Goal: Transaction & Acquisition: Purchase product/service

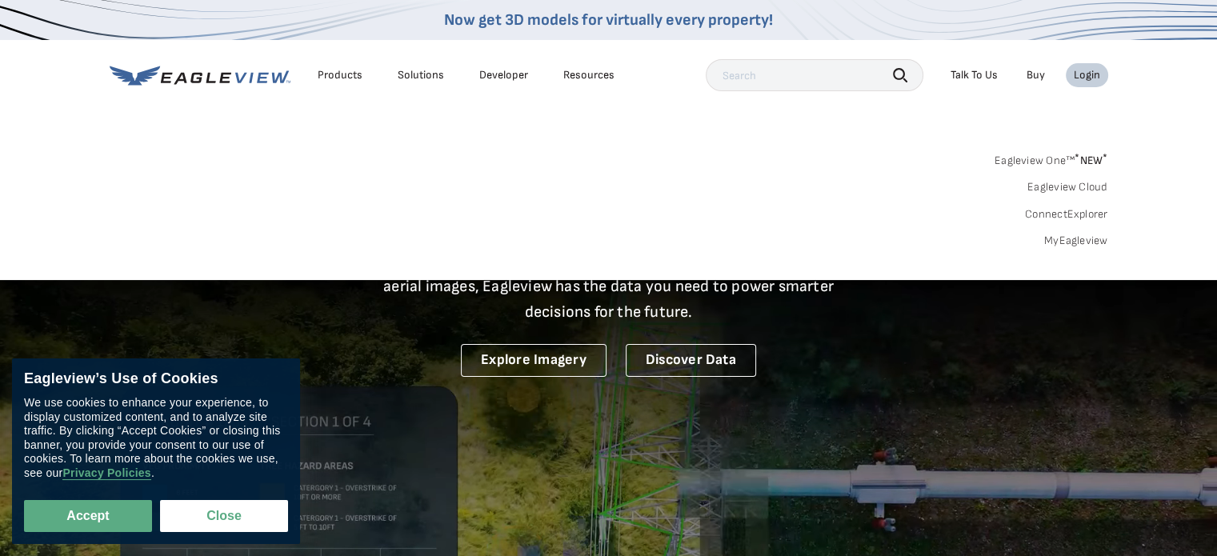
click at [1090, 239] on link "MyEagleview" at bounding box center [1076, 241] width 64 height 14
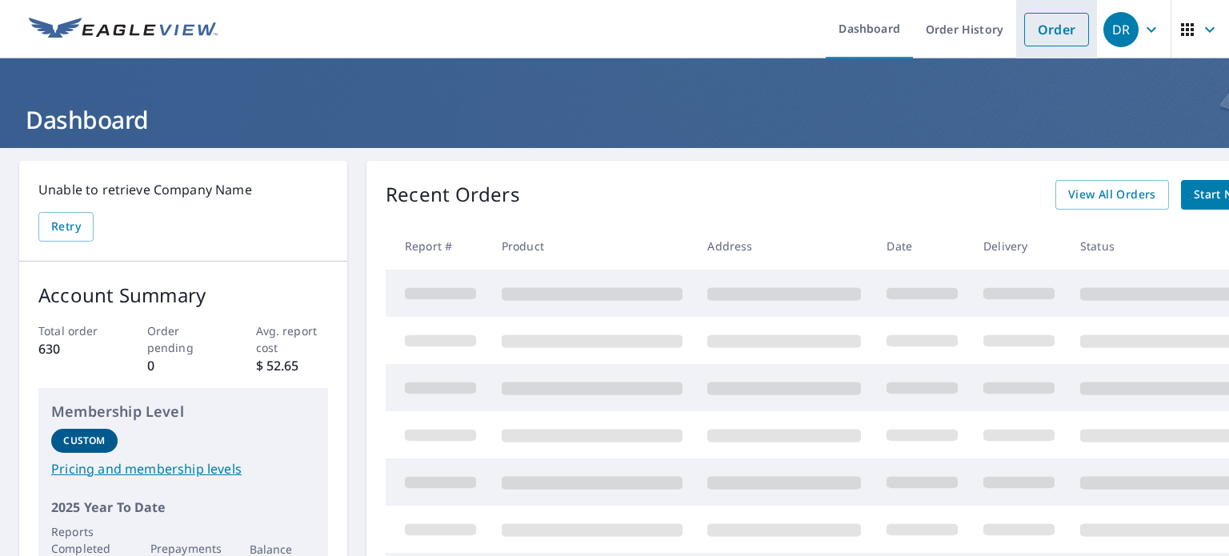
drag, startPoint x: 1064, startPoint y: 14, endPoint x: 1059, endPoint y: 21, distance: 8.5
click at [1064, 14] on link "Order" at bounding box center [1056, 30] width 65 height 34
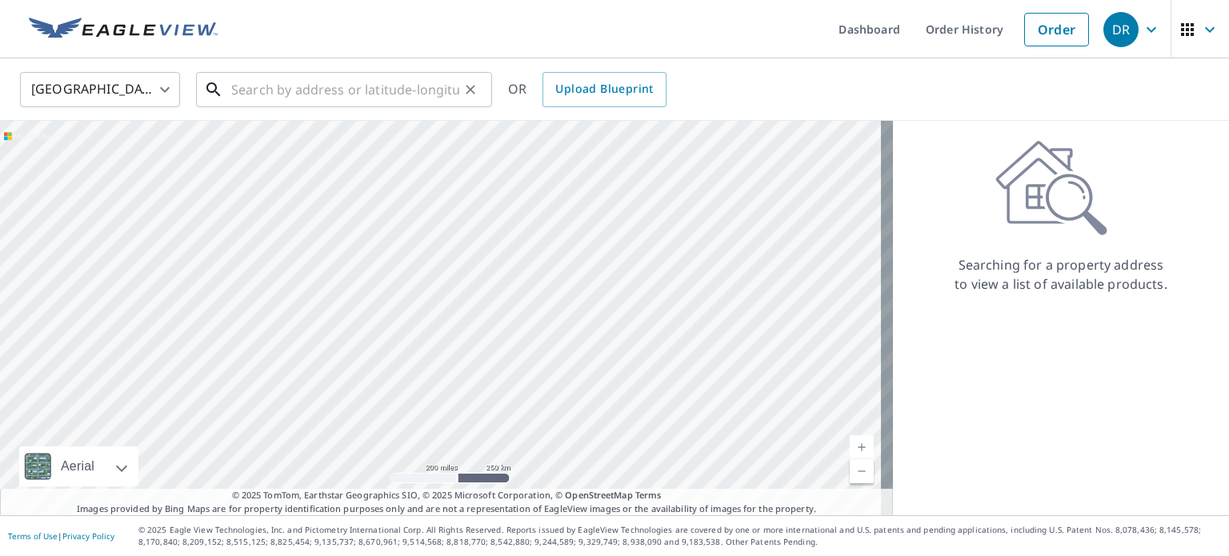
click at [287, 107] on div "​" at bounding box center [344, 89] width 296 height 35
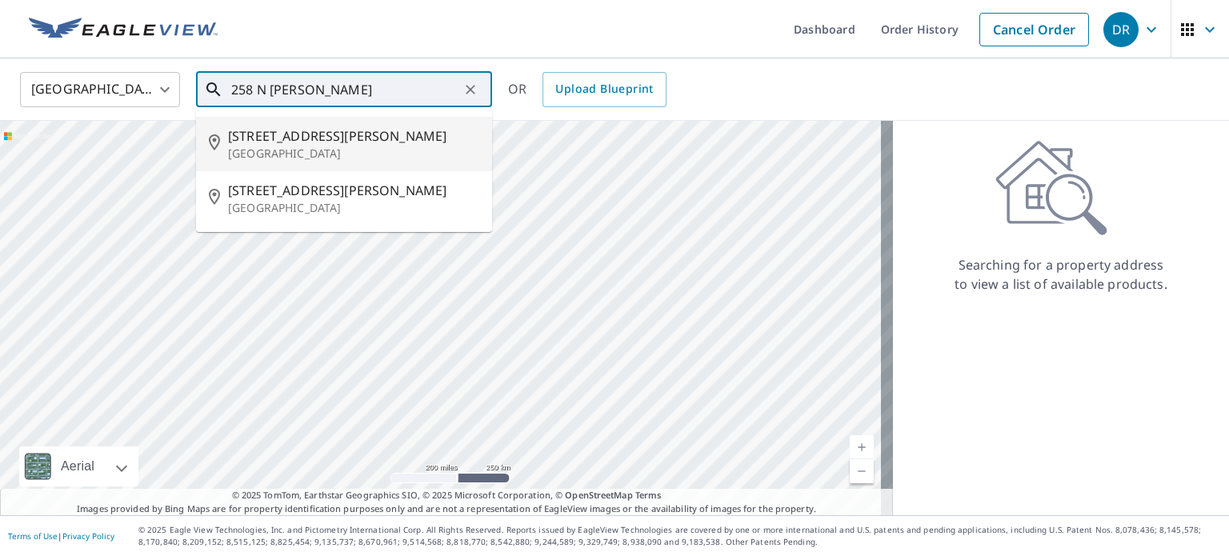
click at [277, 146] on p "Elmhurst, IL 60126" at bounding box center [353, 154] width 251 height 16
type input "258 N Bonnie Brae Ave Elmhurst, IL 60126"
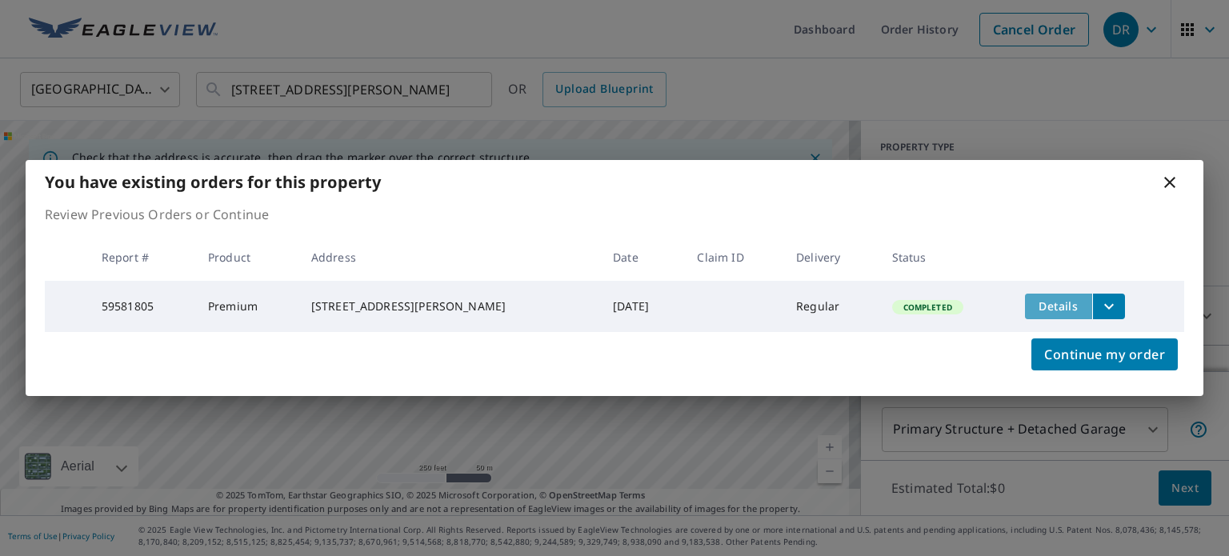
click at [1049, 298] on span "Details" at bounding box center [1059, 305] width 48 height 15
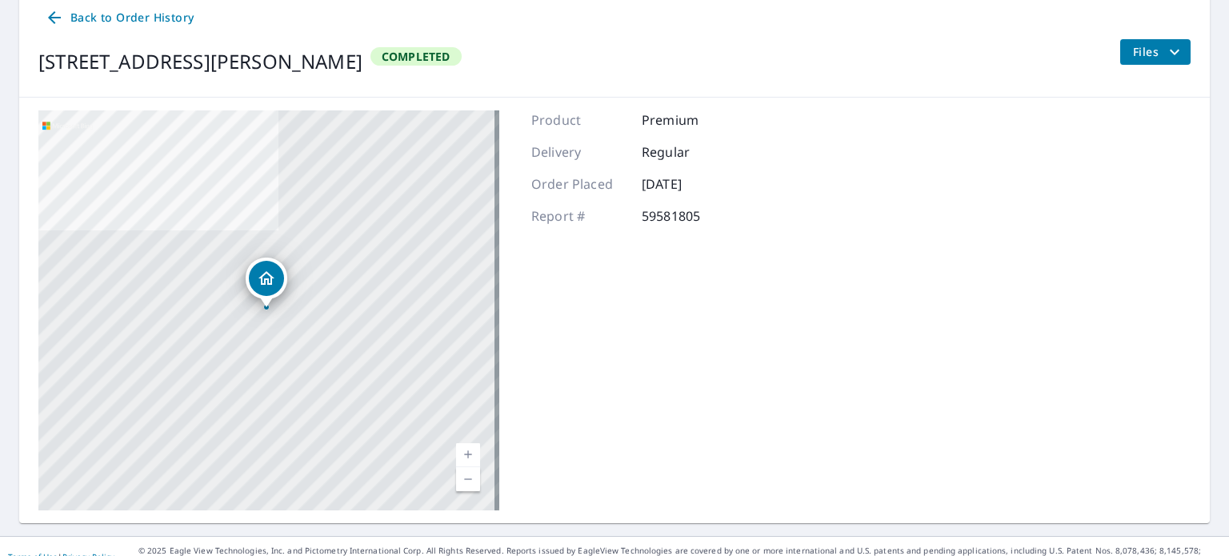
scroll to position [190, 0]
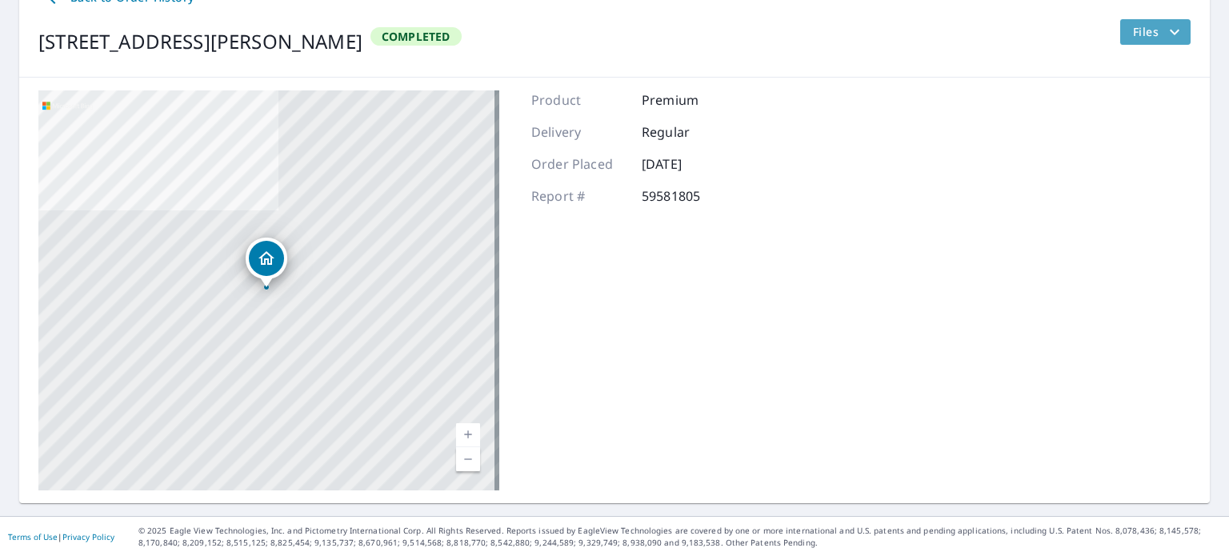
click at [1133, 32] on span "Files" at bounding box center [1158, 31] width 51 height 19
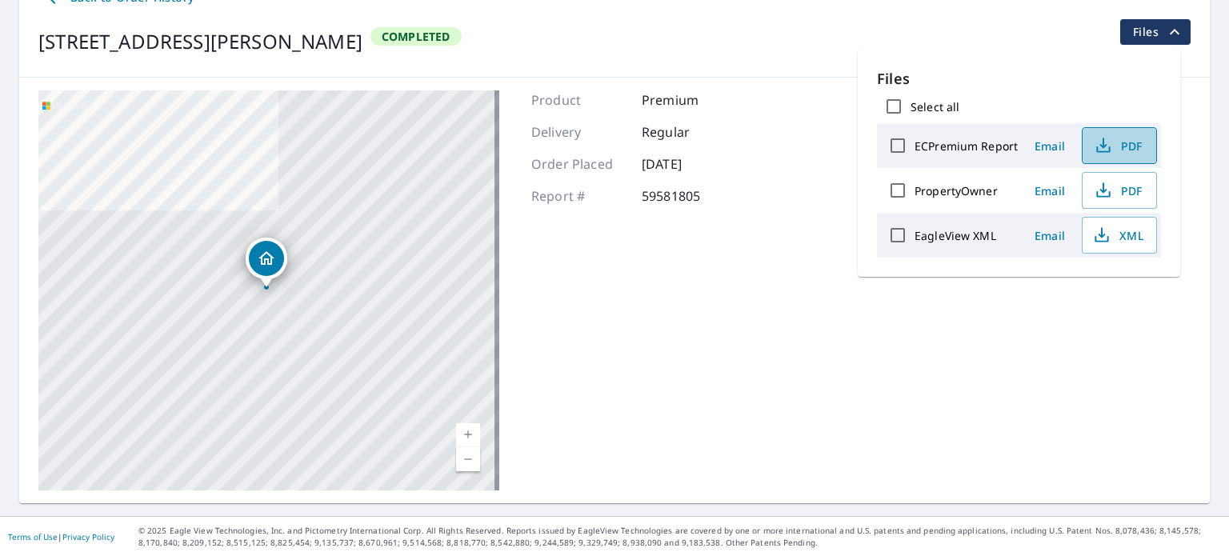
click at [1128, 144] on span "PDF" at bounding box center [1117, 145] width 51 height 19
click at [794, 262] on div "254 N Bonnie Brae Ave Elmhurst, IL 60126 Aerial Road A standard road map Aerial…" at bounding box center [614, 291] width 1191 height 426
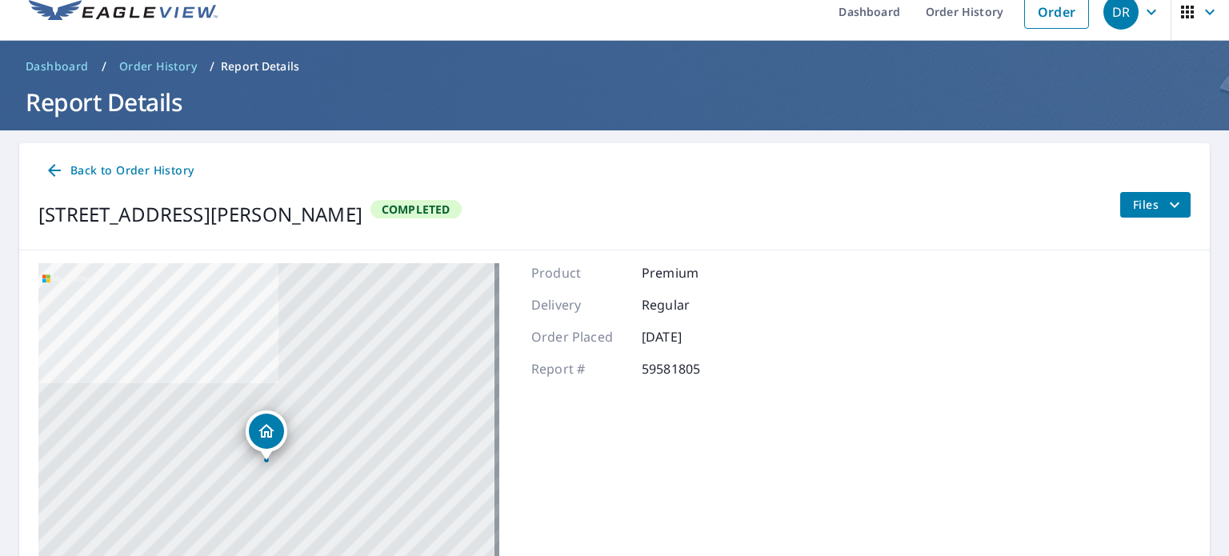
scroll to position [0, 0]
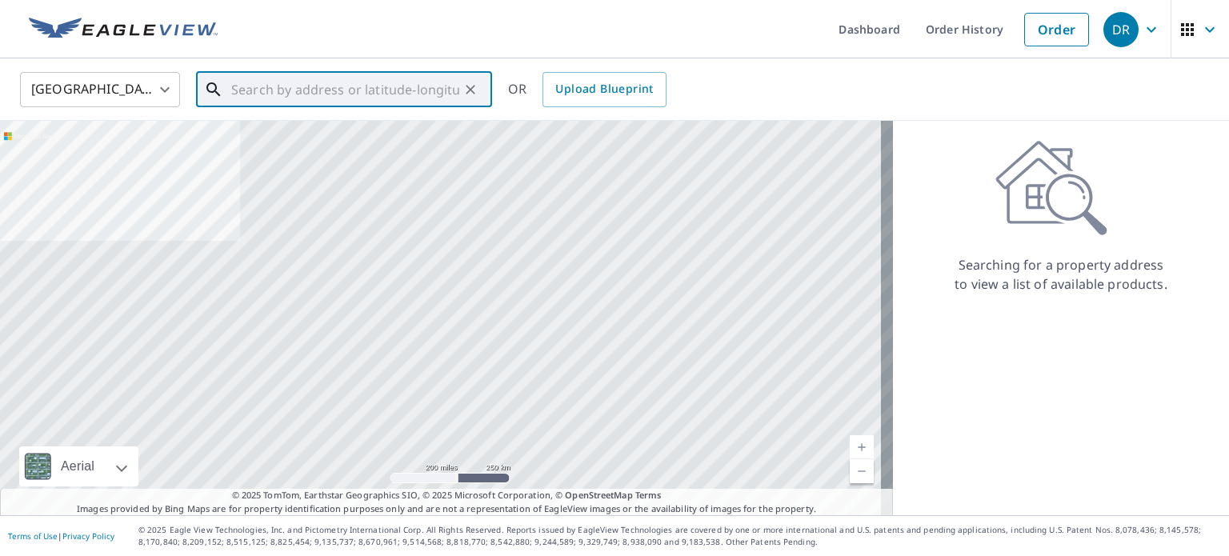
click at [330, 90] on input "text" at bounding box center [345, 89] width 228 height 45
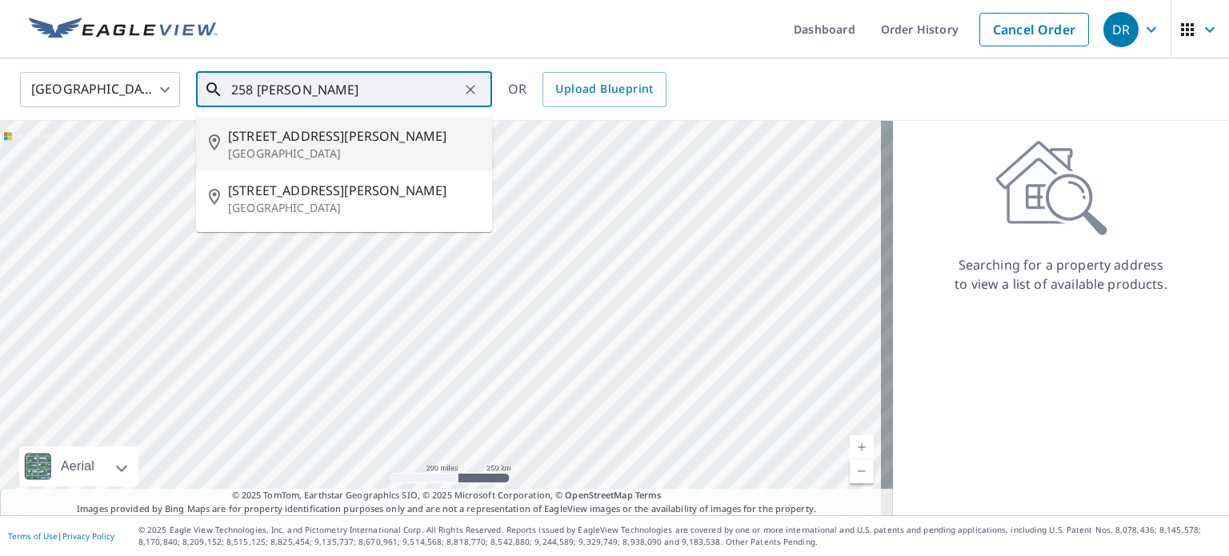
click at [302, 138] on span "258 N Bonnie Brae Ave" at bounding box center [353, 135] width 251 height 19
type input "258 N Bonnie Brae Ave Elmhurst, IL 60126"
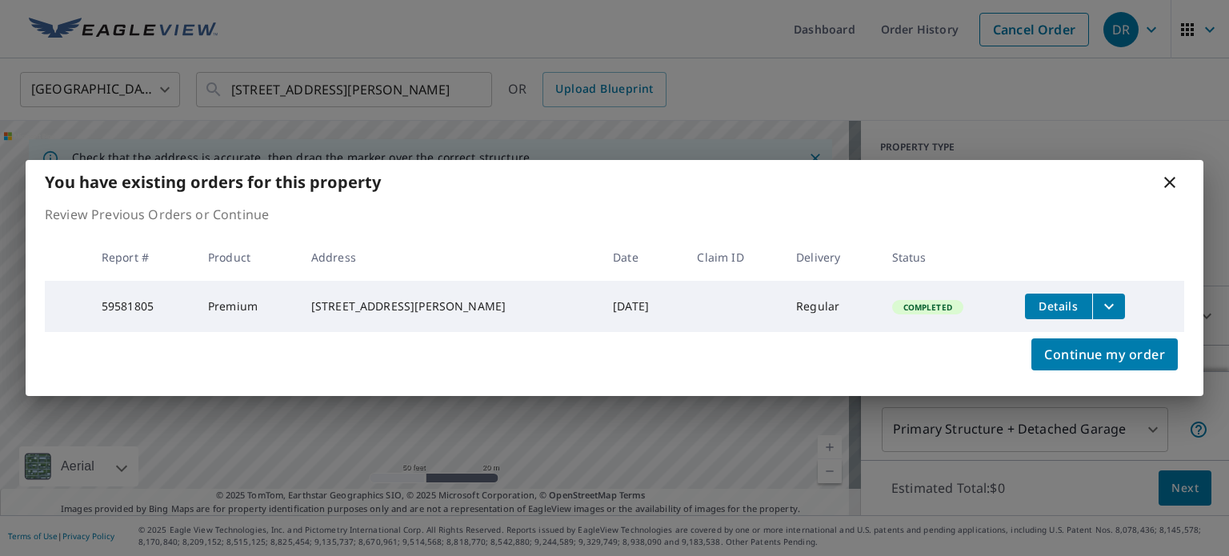
click at [1171, 182] on icon at bounding box center [1169, 182] width 11 height 11
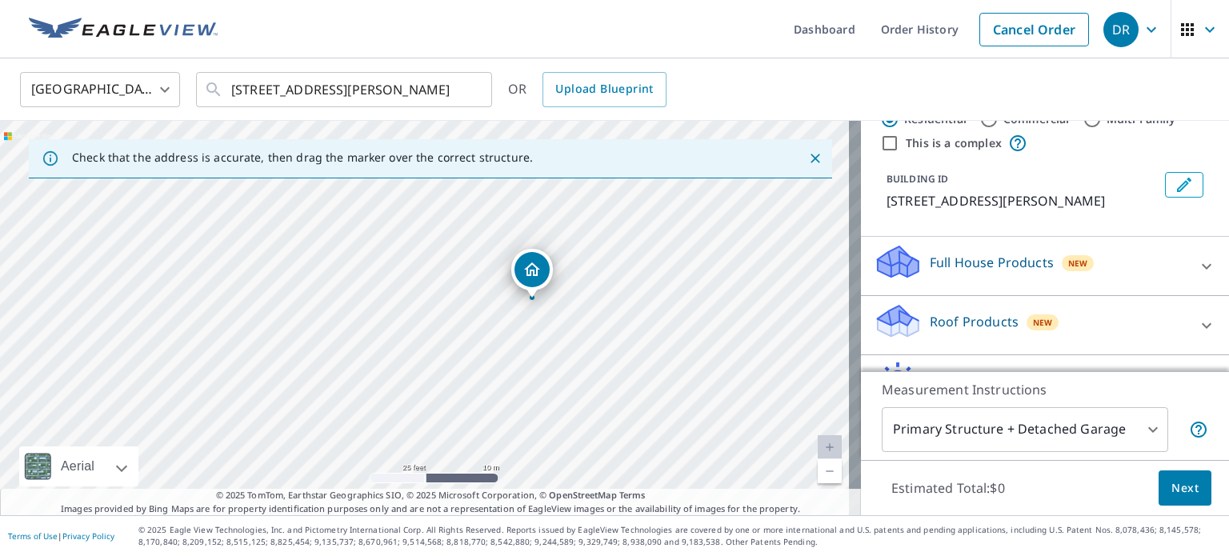
scroll to position [62, 0]
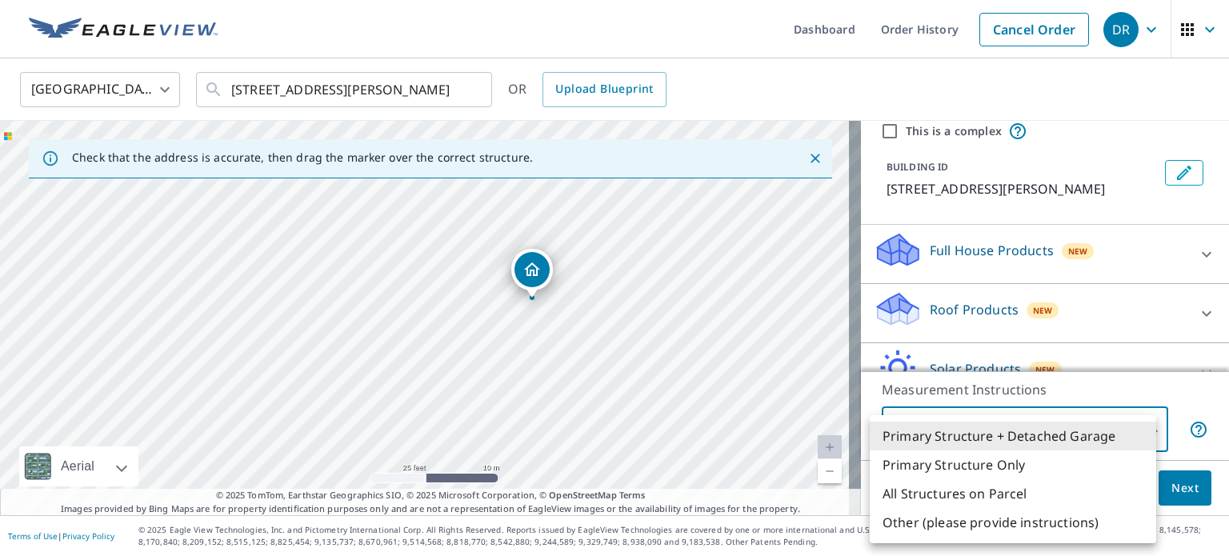
click at [1047, 431] on body "DR DR Dashboard Order History Cancel Order DR United States US ​ 258 N Bonnie B…" at bounding box center [614, 278] width 1229 height 556
click at [971, 468] on li "Primary Structure Only" at bounding box center [1013, 464] width 286 height 29
type input "2"
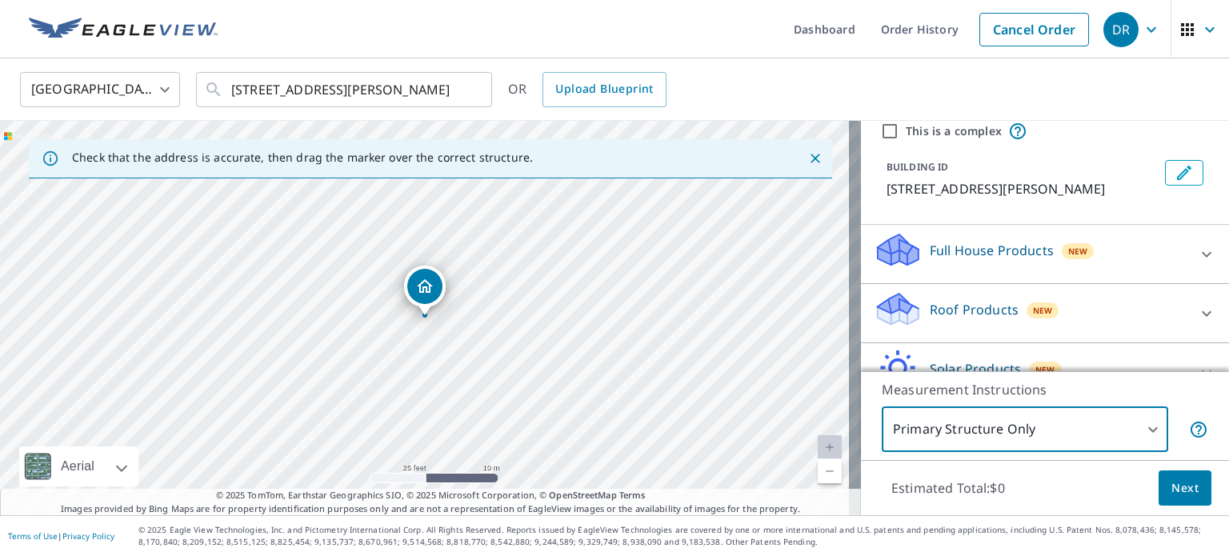
click at [1175, 484] on span "Next" at bounding box center [1184, 488] width 27 height 20
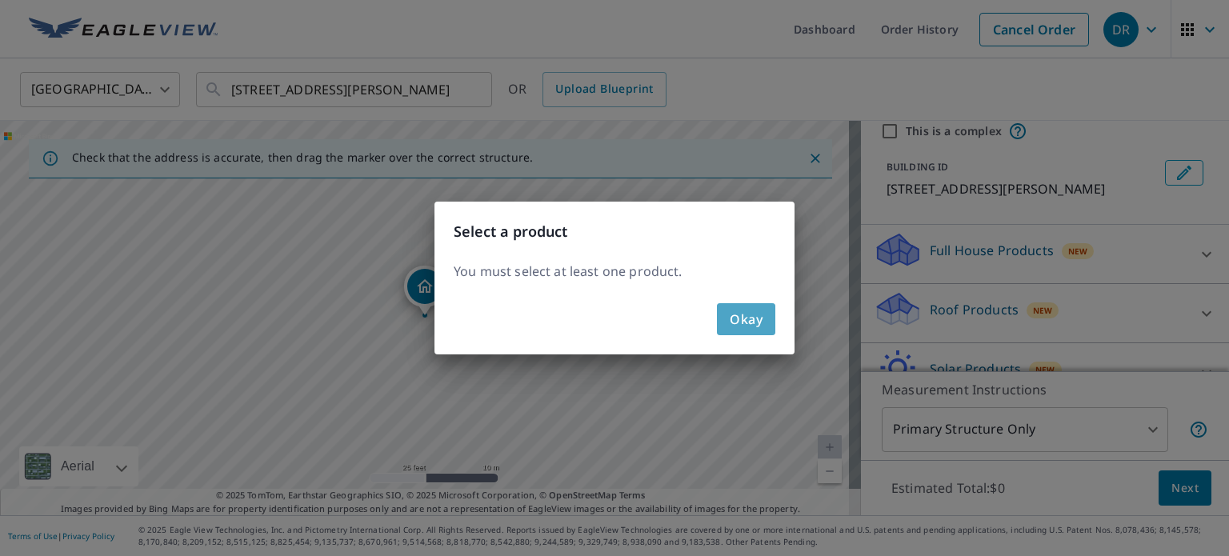
click at [758, 329] on span "Okay" at bounding box center [746, 319] width 33 height 22
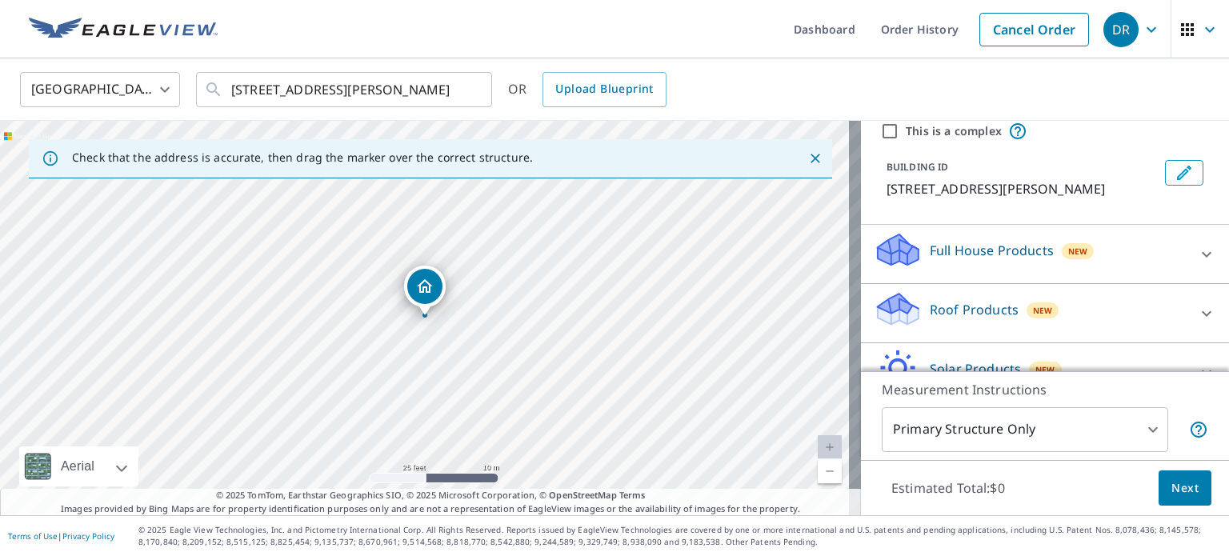
click at [950, 260] on p "Full House Products" at bounding box center [992, 250] width 124 height 19
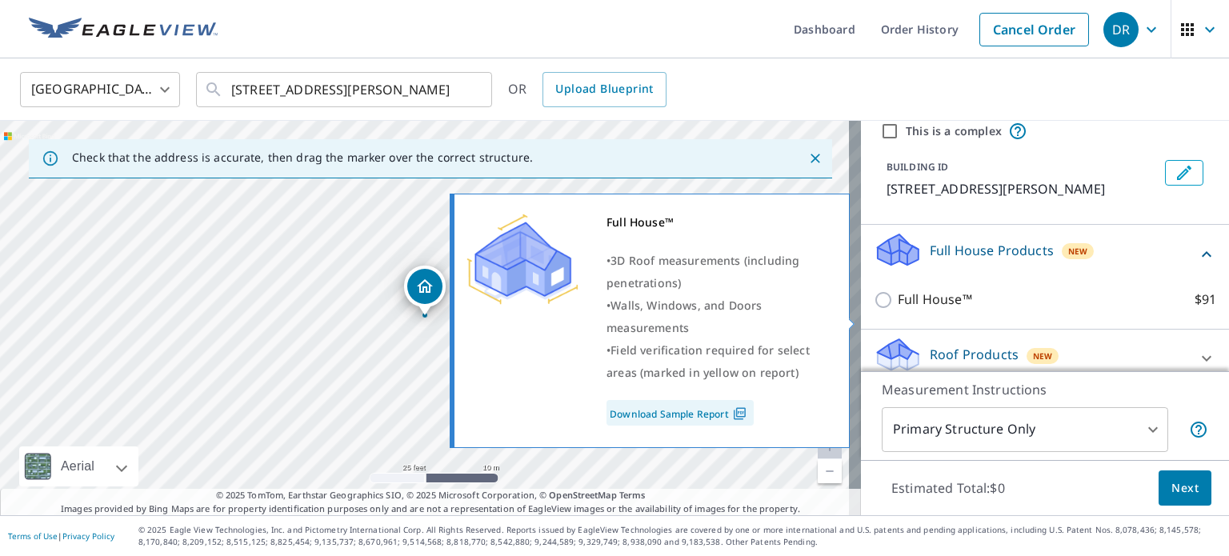
click at [906, 310] on p "Full House™" at bounding box center [935, 300] width 74 height 20
click at [898, 310] on input "Full House™ $91" at bounding box center [886, 299] width 24 height 19
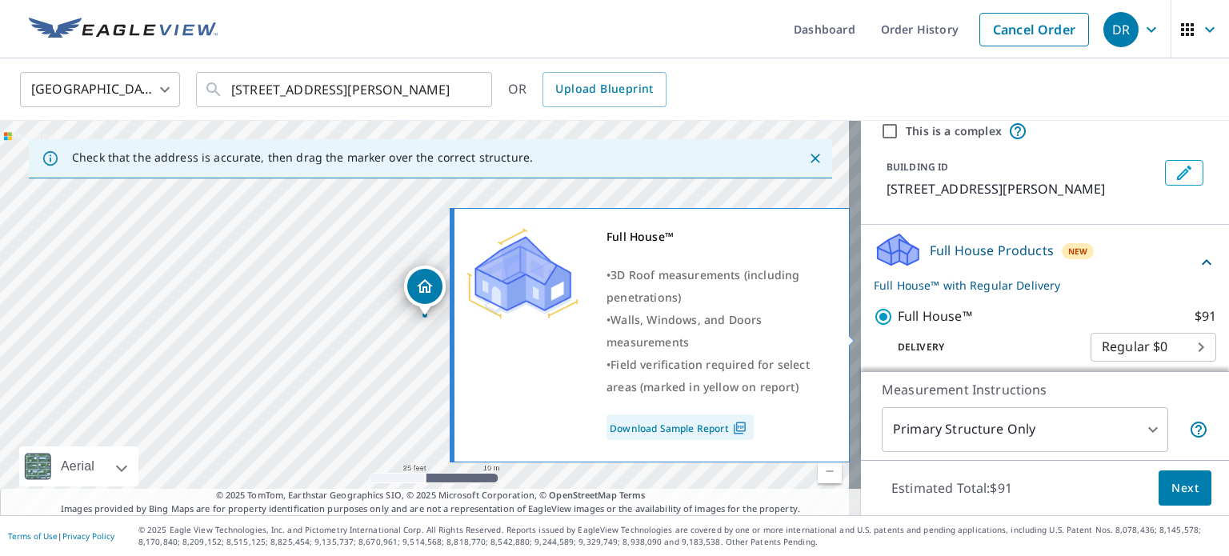
click at [874, 326] on input "Full House™ $91" at bounding box center [886, 316] width 24 height 19
checkbox input "false"
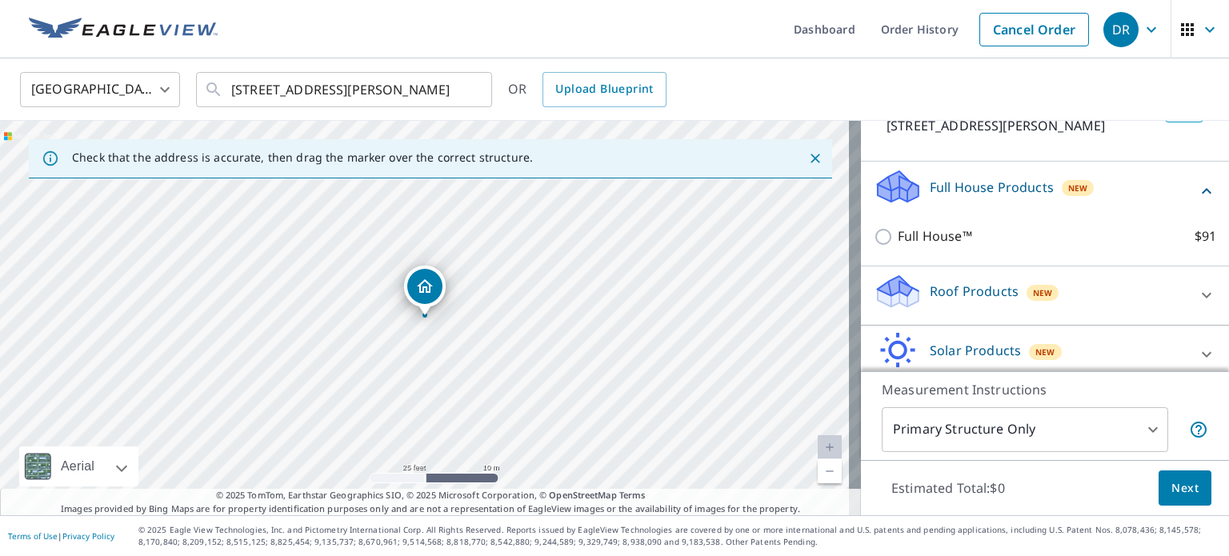
scroll to position [142, 0]
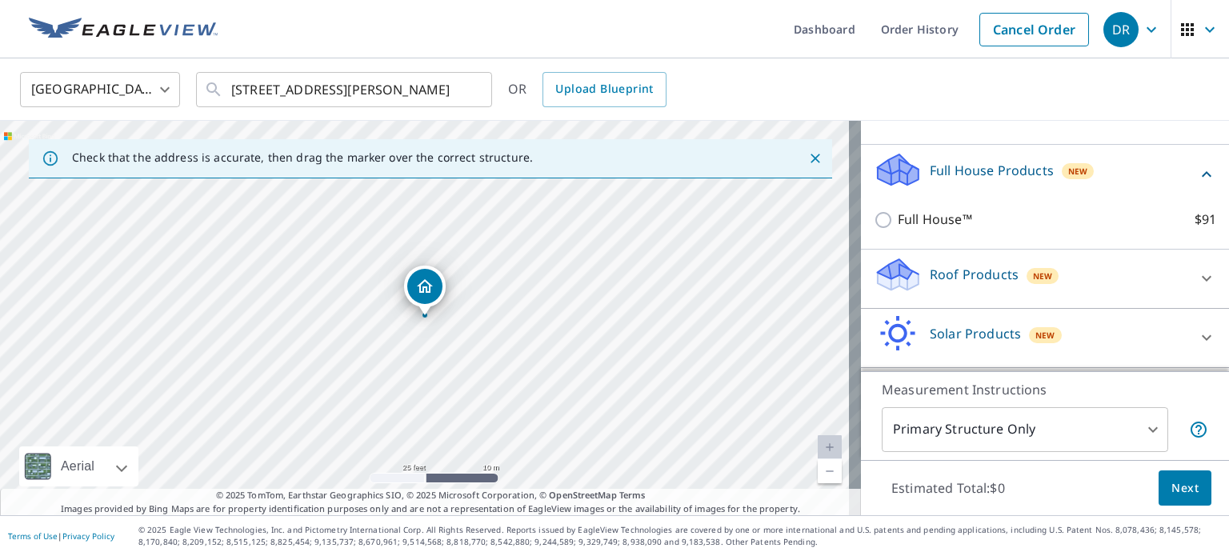
click at [930, 284] on p "Roof Products" at bounding box center [974, 274] width 89 height 19
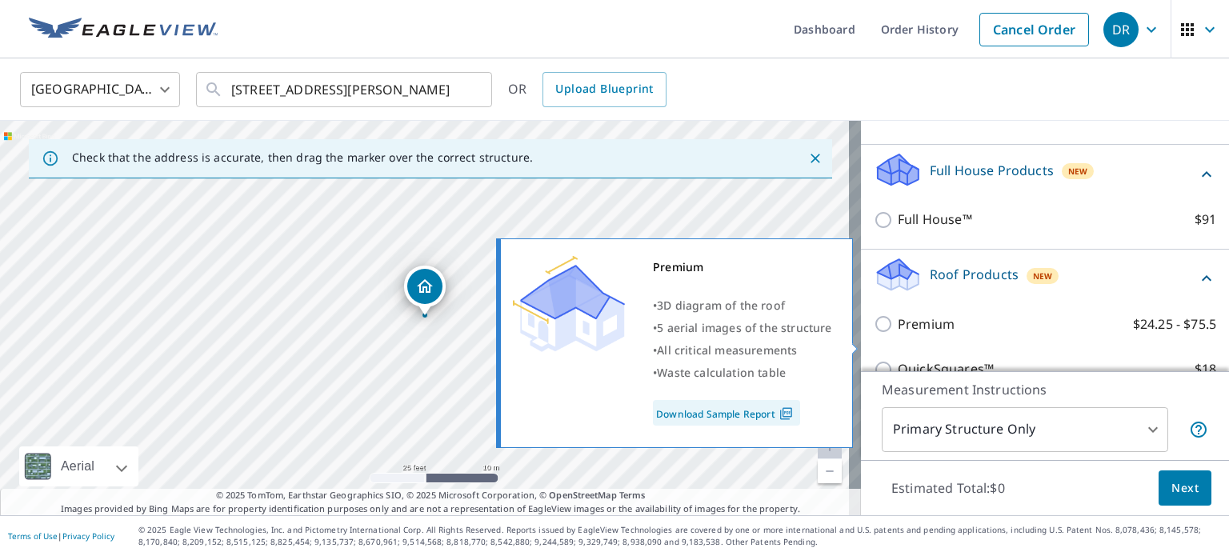
click at [902, 334] on p "Premium" at bounding box center [926, 324] width 57 height 20
click at [898, 334] on input "Premium $24.25 - $75.5" at bounding box center [886, 323] width 24 height 19
checkbox input "true"
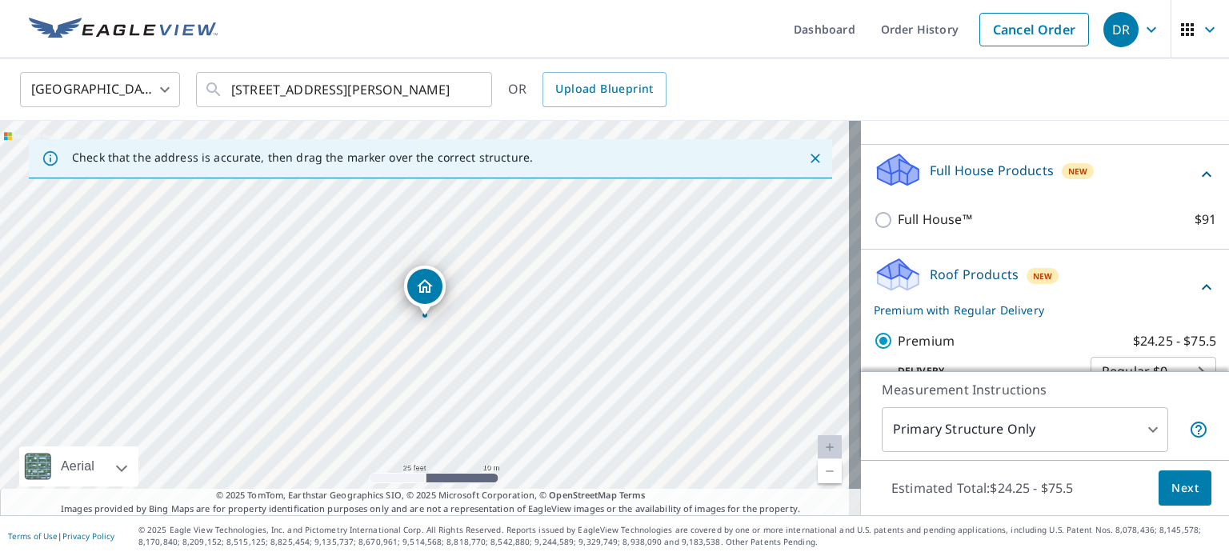
click at [1176, 488] on span "Next" at bounding box center [1184, 488] width 27 height 20
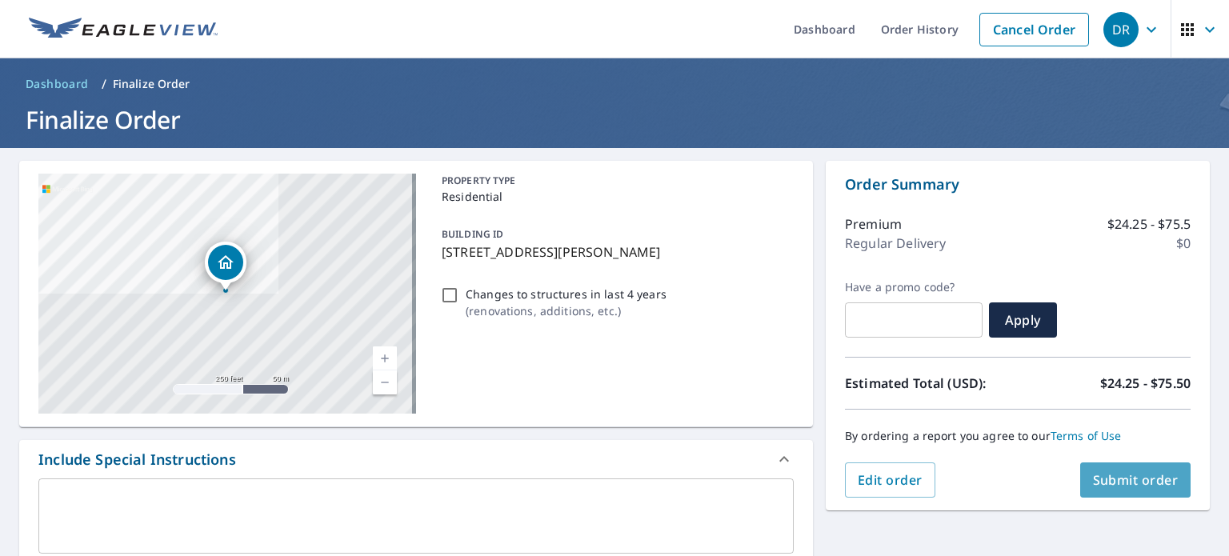
click at [1121, 480] on span "Submit order" at bounding box center [1136, 480] width 86 height 18
